Goal: Information Seeking & Learning: Find specific page/section

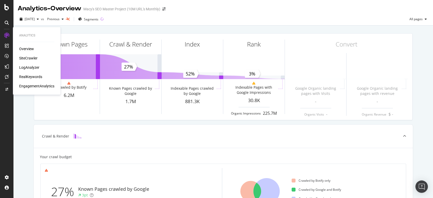
click at [24, 48] on div "Overview" at bounding box center [26, 48] width 15 height 5
click at [25, 48] on div "Overview" at bounding box center [26, 48] width 15 height 5
click at [29, 49] on div "Overview" at bounding box center [26, 48] width 15 height 5
click at [31, 59] on div "SiteCrawler" at bounding box center [28, 58] width 18 height 5
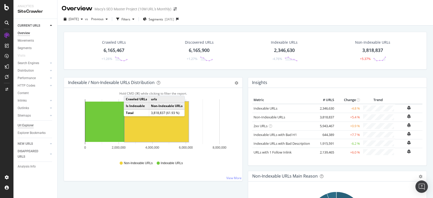
click at [27, 125] on div "Url Explorer" at bounding box center [26, 125] width 16 height 5
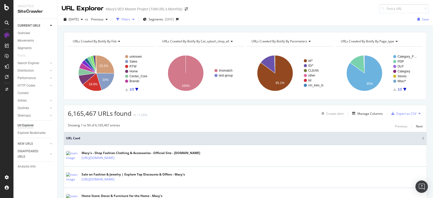
click at [130, 21] on div "Filters" at bounding box center [126, 19] width 9 height 4
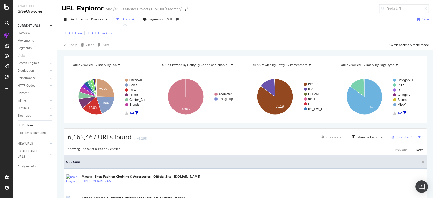
click at [78, 33] on div "Add Filter" at bounding box center [76, 33] width 14 height 4
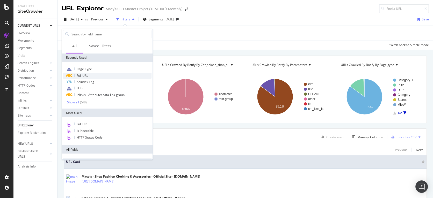
click at [83, 75] on span "Full URL" at bounding box center [82, 76] width 11 height 4
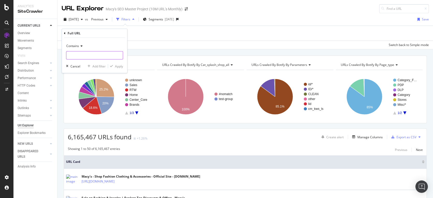
click at [75, 55] on input "text" at bounding box center [94, 55] width 56 height 8
paste input "D=23265650"
click at [69, 55] on input "D=23265650" at bounding box center [90, 55] width 49 height 8
type input "ID=23265650"
click at [120, 65] on div "Apply" at bounding box center [119, 66] width 8 height 4
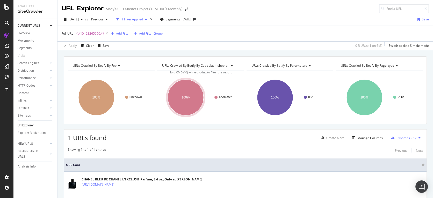
click at [146, 34] on div "Add Filter Group" at bounding box center [151, 33] width 24 height 4
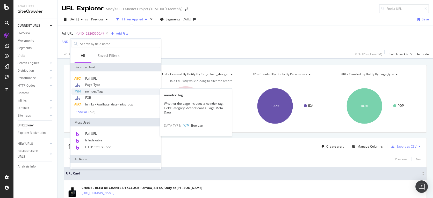
click at [92, 92] on span "noindex Tag" at bounding box center [94, 91] width 18 height 4
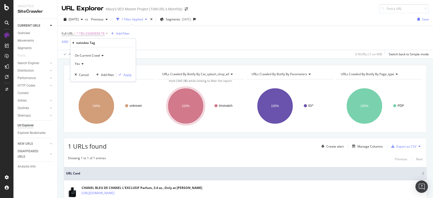
click at [73, 43] on icon at bounding box center [74, 42] width 2 height 3
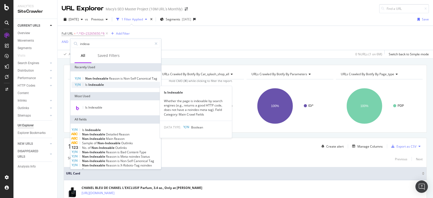
type input "indexa"
click at [96, 87] on span "Indexable" at bounding box center [96, 85] width 16 height 4
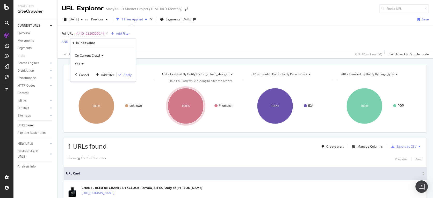
click at [79, 64] on span "Yes" at bounding box center [77, 64] width 5 height 4
click at [80, 75] on span "Yes" at bounding box center [79, 75] width 5 height 4
click at [127, 76] on div "Apply" at bounding box center [128, 75] width 8 height 4
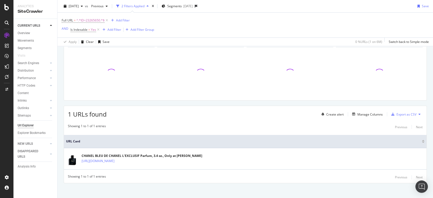
scroll to position [36, 0]
